Goal: Task Accomplishment & Management: Manage account settings

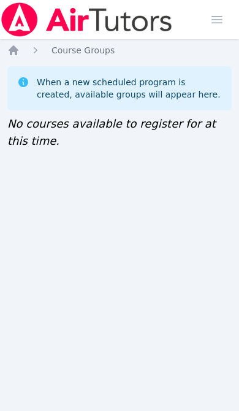
click at [17, 53] on icon "Breadcrumb" at bounding box center [14, 50] width 10 height 10
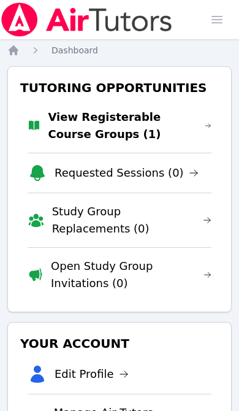
click at [156, 121] on link "View Registerable Course Groups (1)" at bounding box center [130, 126] width 164 height 34
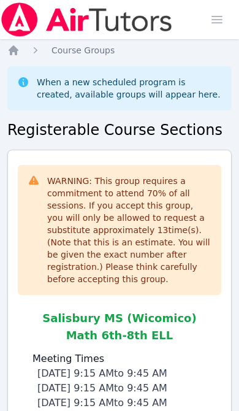
scroll to position [256, 0]
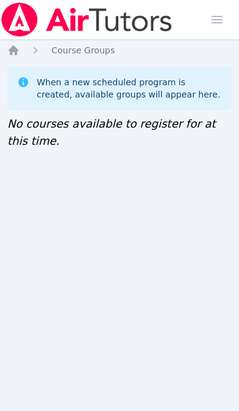
click at [18, 48] on icon "Breadcrumb" at bounding box center [13, 50] width 12 height 12
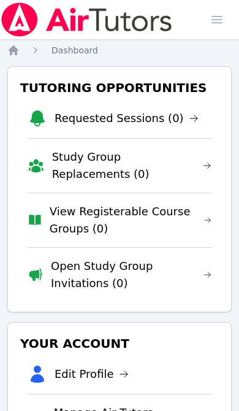
scroll to position [29, 0]
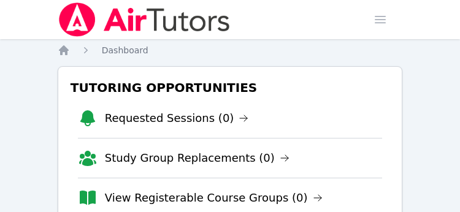
click at [199, 204] on link "View Registerable Course Groups (0)" at bounding box center [214, 198] width 218 height 17
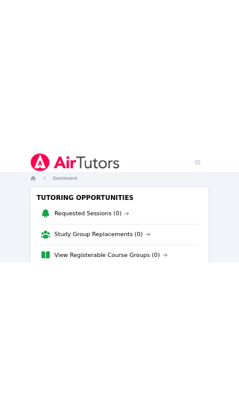
scroll to position [29, 0]
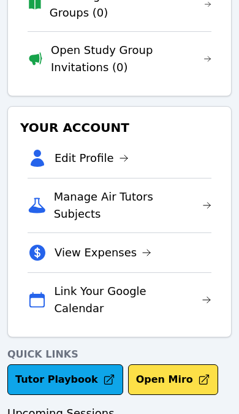
scroll to position [216, 0]
